Goal: Information Seeking & Learning: Learn about a topic

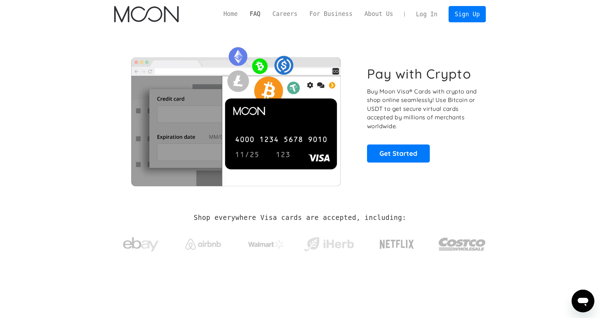
click at [266, 13] on link "FAQ" at bounding box center [255, 14] width 23 height 9
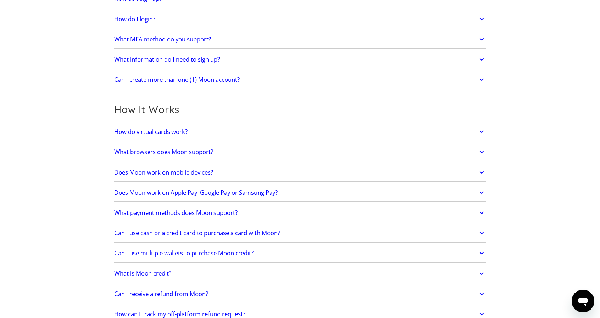
scroll to position [142, 0]
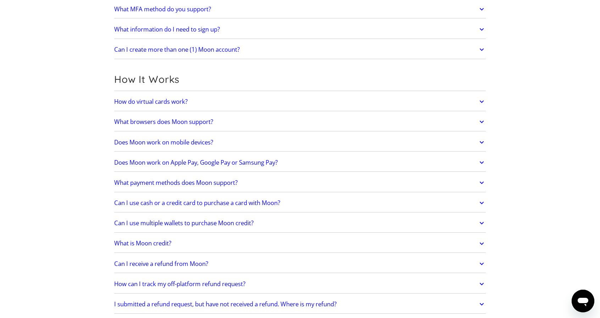
click at [386, 96] on link "How do virtual cards work?" at bounding box center [299, 101] width 371 height 15
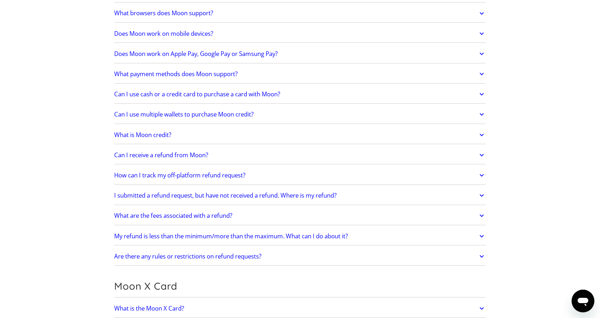
scroll to position [284, 0]
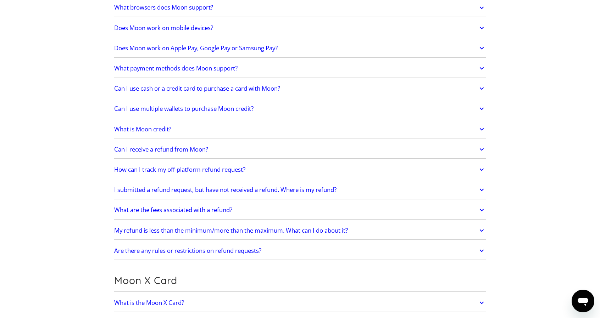
click at [390, 88] on link "Can I use cash or a credit card to purchase a card with Moon?" at bounding box center [299, 88] width 371 height 15
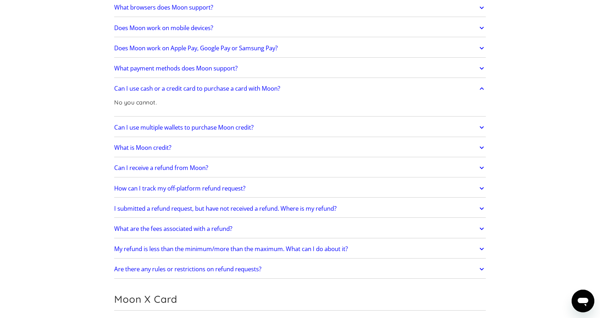
click at [390, 88] on link "Can I use cash or a credit card to purchase a card with Moon?" at bounding box center [299, 88] width 371 height 15
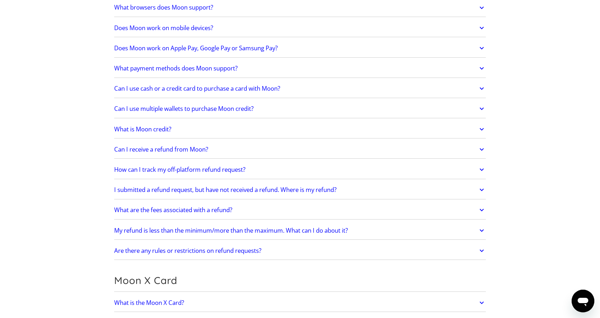
click at [387, 108] on link "Can I use multiple wallets to purchase Moon credit?" at bounding box center [299, 109] width 371 height 15
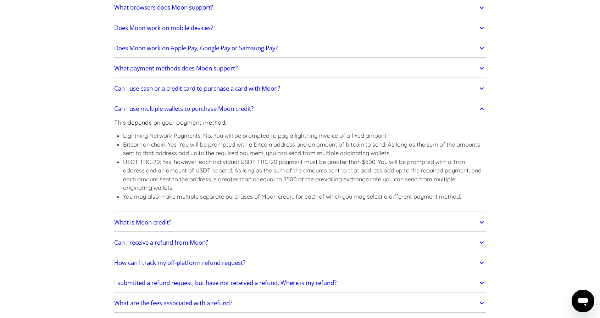
click at [387, 108] on link "Can I use multiple wallets to purchase Moon credit?" at bounding box center [299, 109] width 371 height 15
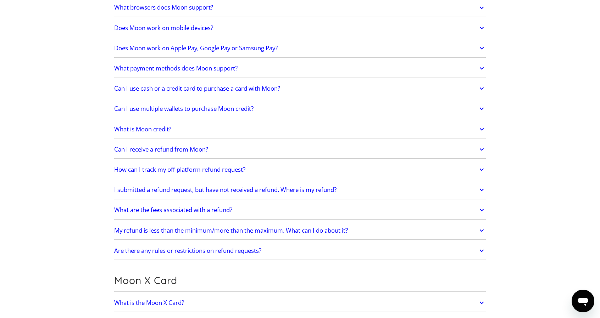
click at [387, 133] on link "What is Moon credit?" at bounding box center [299, 129] width 371 height 15
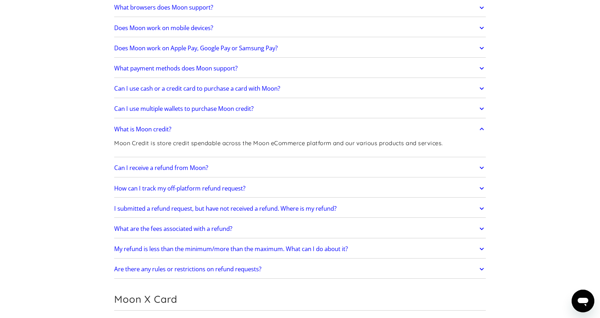
click at [388, 128] on link "What is Moon credit?" at bounding box center [299, 129] width 371 height 15
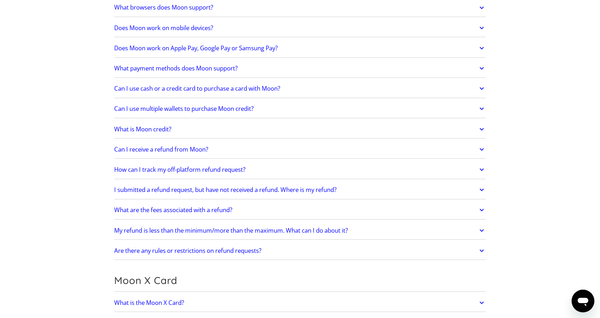
click at [392, 199] on div "How do virtual cards work? Virtual cards are just like regular cards, except th…" at bounding box center [299, 105] width 371 height 309
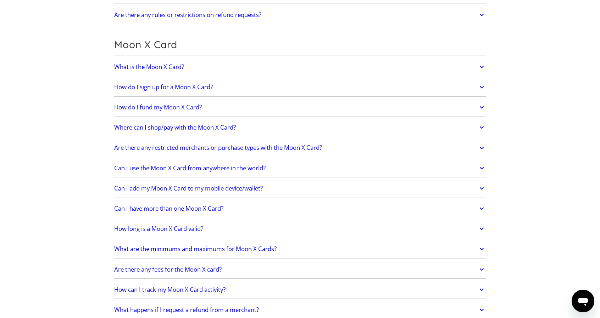
scroll to position [532, 0]
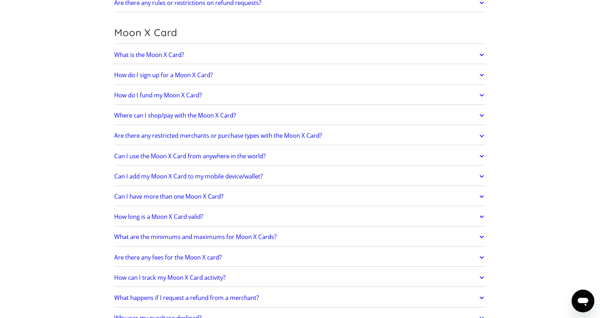
click at [245, 55] on link "What is the Moon X Card?" at bounding box center [299, 54] width 371 height 15
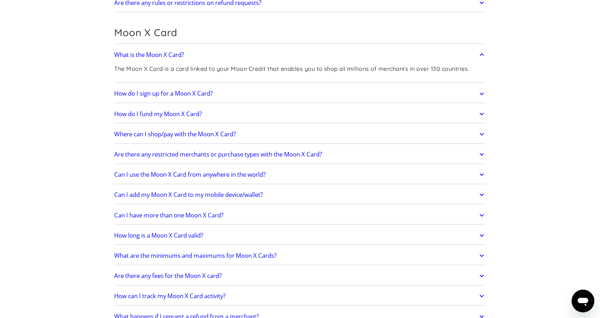
click at [245, 54] on link "What is the Moon X Card?" at bounding box center [299, 54] width 371 height 15
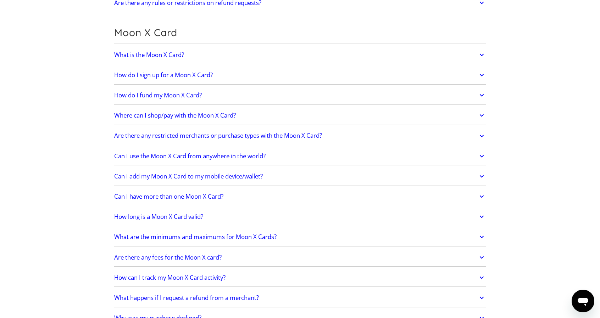
click at [249, 93] on link "How do I fund my Moon X Card?" at bounding box center [299, 95] width 371 height 15
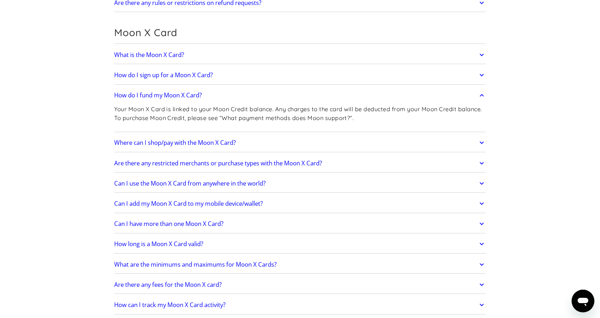
click at [249, 93] on link "How do I fund my Moon X Card?" at bounding box center [299, 95] width 371 height 15
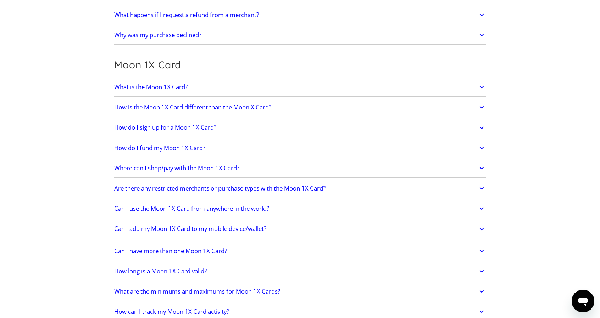
scroll to position [815, 0]
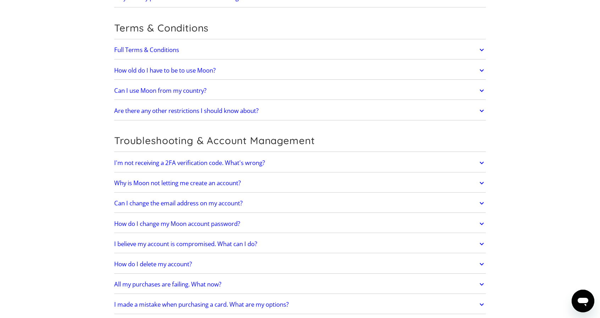
scroll to position [1418, 0]
